Goal: Find specific page/section

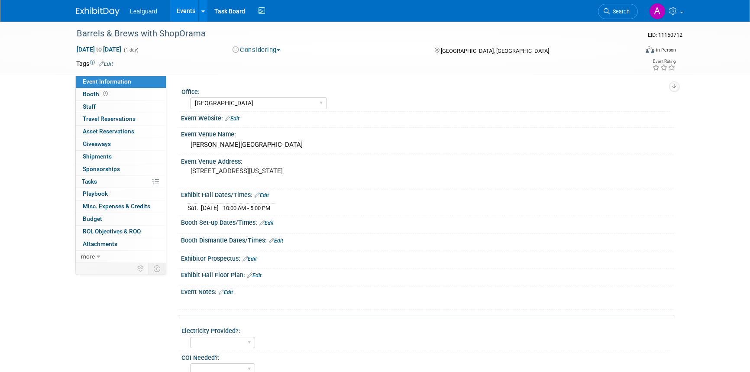
select select "[GEOGRAPHIC_DATA]"
click at [501, 172] on div "Event Venue Address: [STREET_ADDRESS][US_STATE]" at bounding box center [425, 171] width 497 height 33
